Goal: Find specific page/section: Find specific page/section

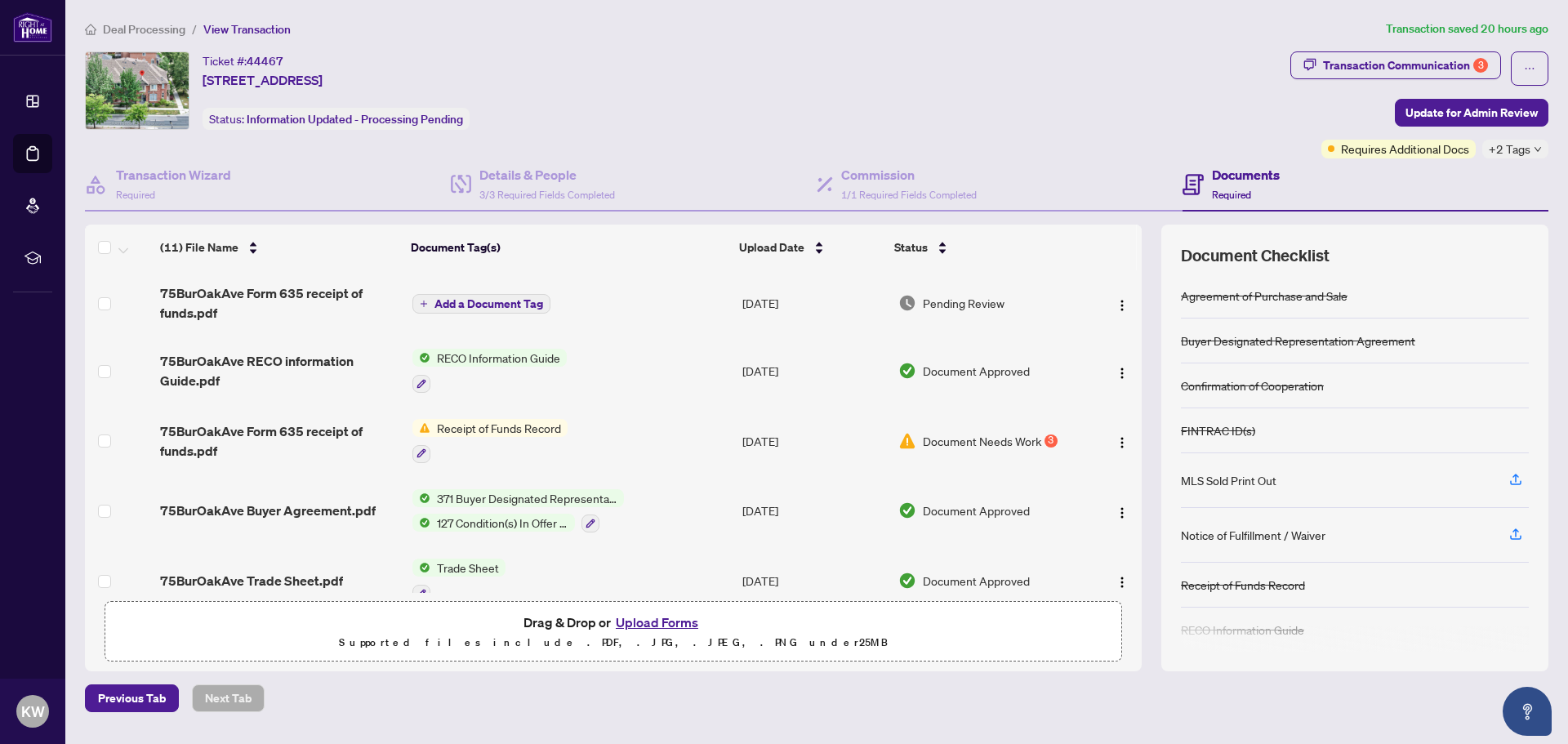
click at [159, 24] on span "Deal Processing" at bounding box center [144, 29] width 82 height 14
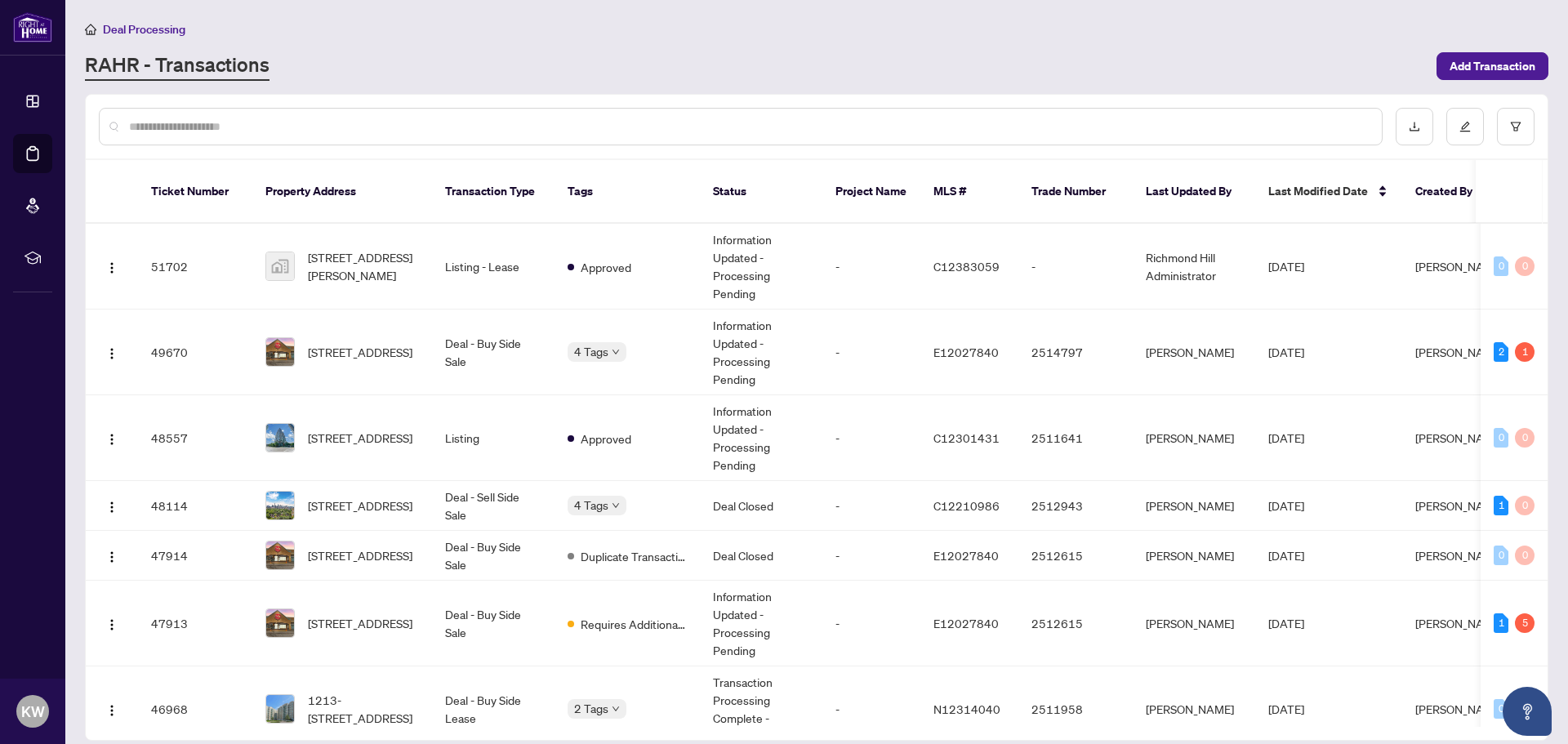
scroll to position [245, 0]
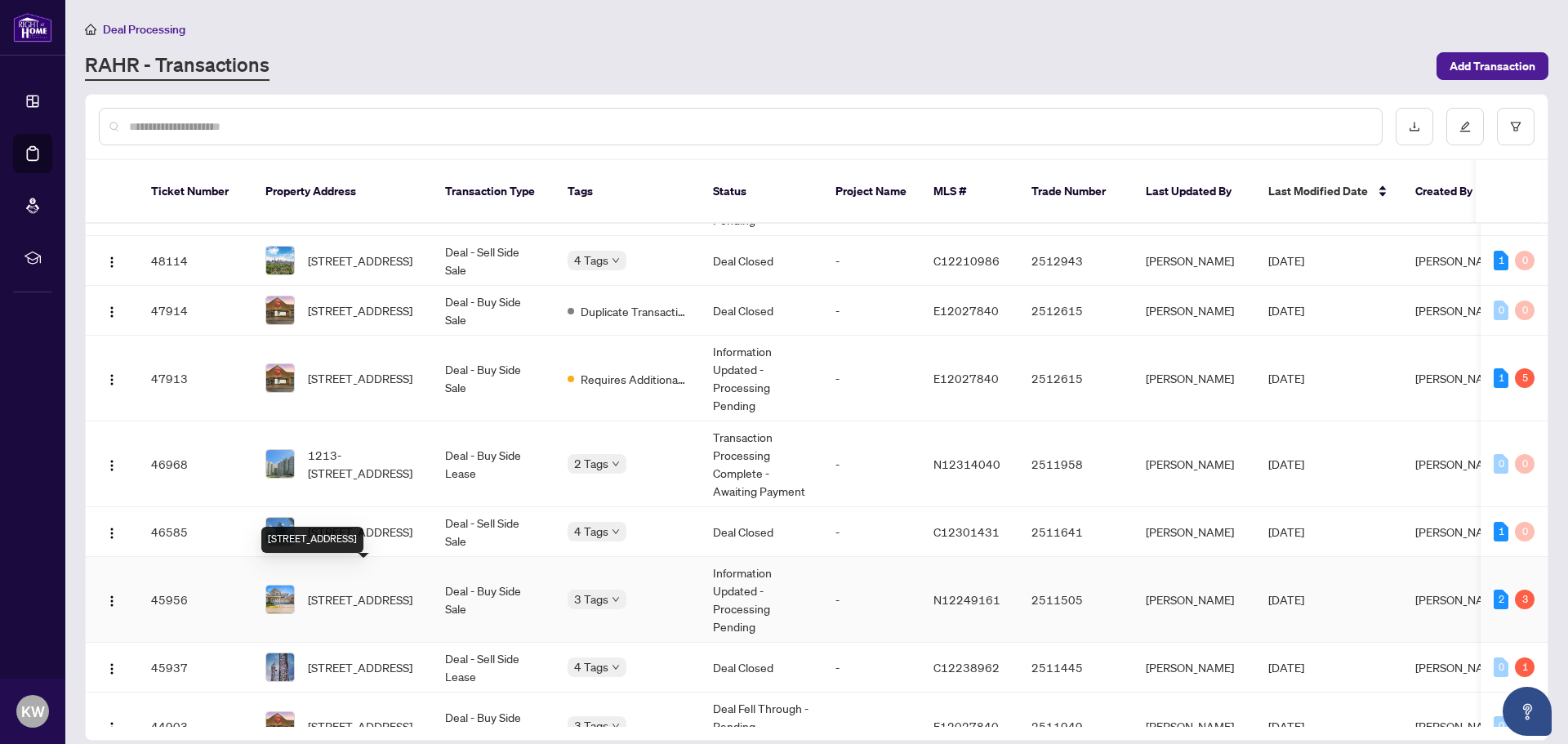
click at [366, 591] on span "[STREET_ADDRESS]" at bounding box center [360, 600] width 105 height 18
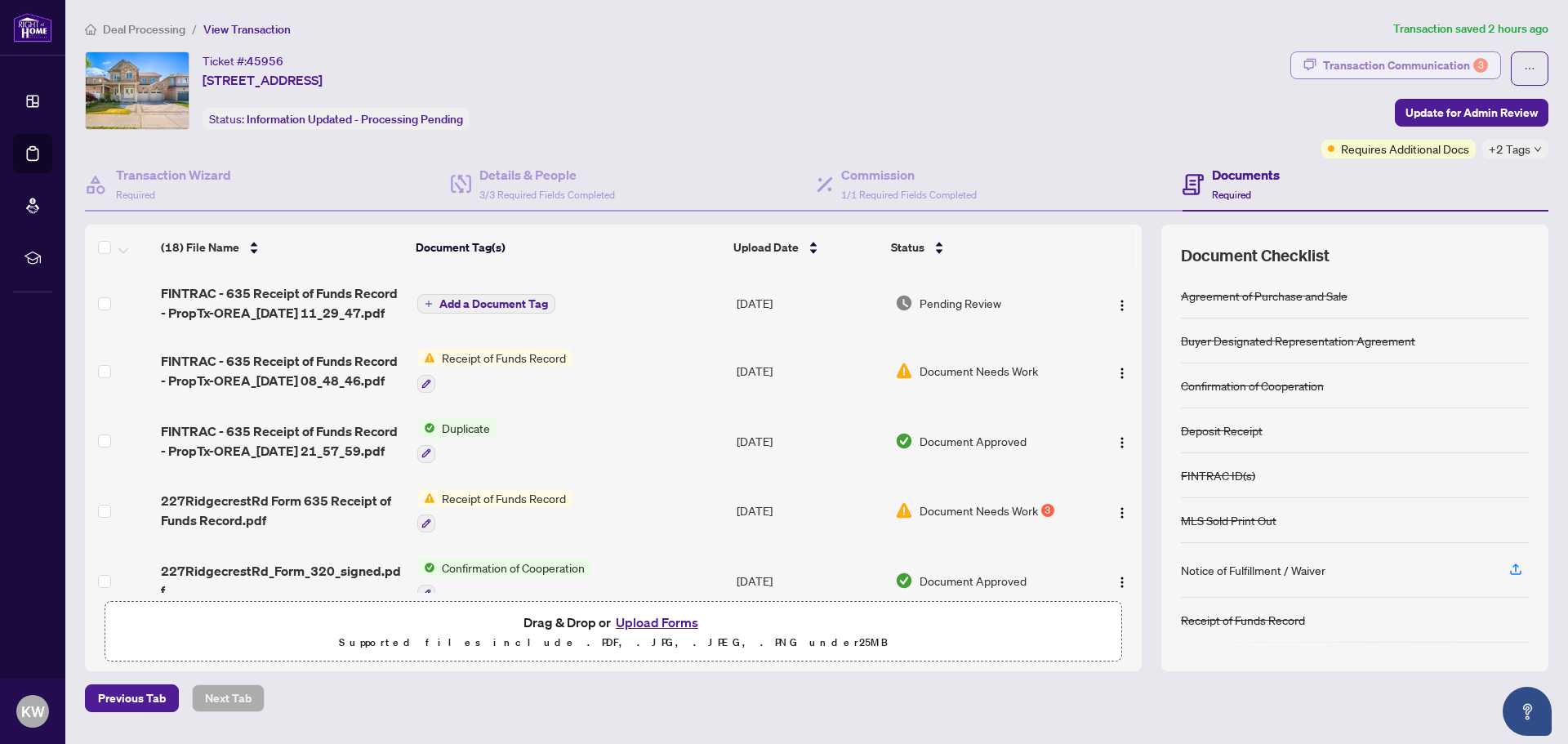
click at [1376, 62] on div "Transaction Communication 3" at bounding box center [1406, 65] width 165 height 26
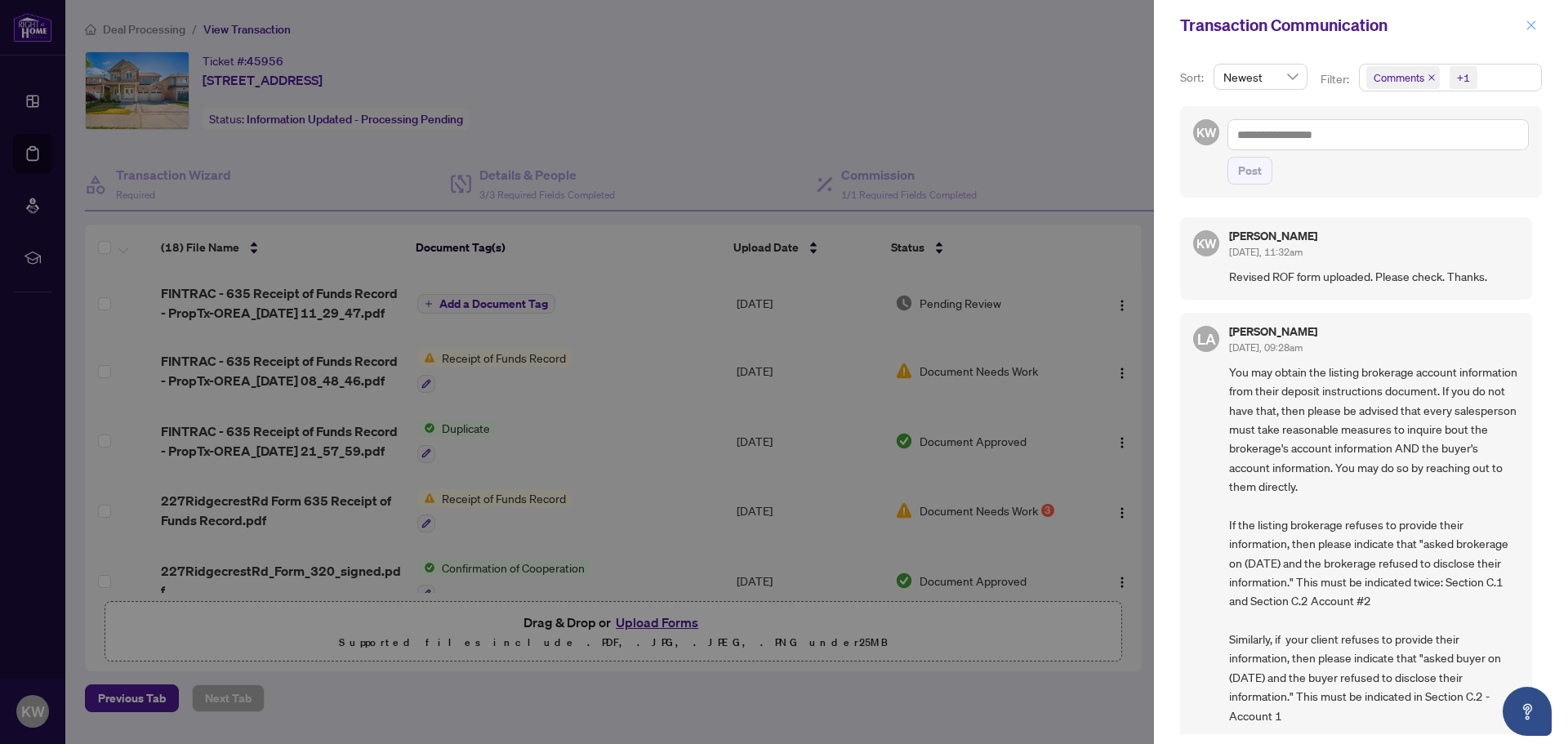
click at [1527, 23] on icon "close" at bounding box center [1531, 25] width 12 height 12
